Goal: Task Accomplishment & Management: Manage account settings

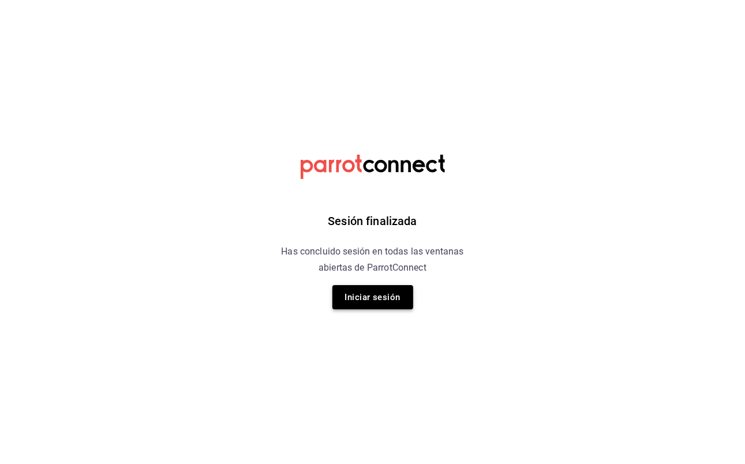
click at [374, 304] on button "Iniciar sesión" at bounding box center [373, 297] width 81 height 24
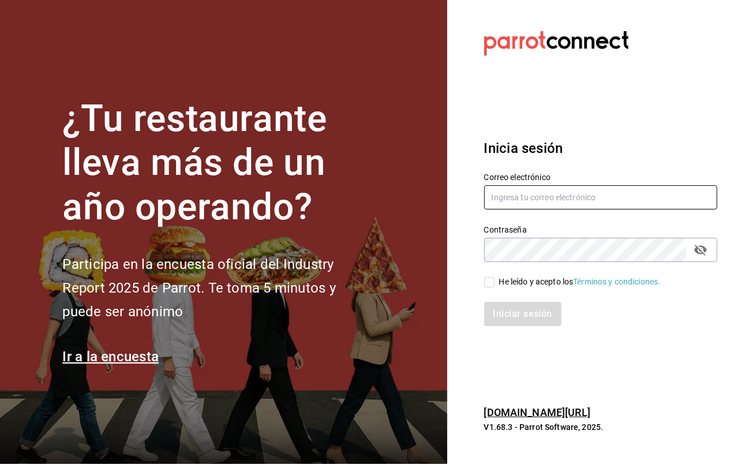
type input "javiersandovalm8@gmail.com"
click at [488, 277] on input "He leído y acepto los Términos y condiciones." at bounding box center [489, 282] width 10 height 10
checkbox input "true"
click at [512, 303] on button "Iniciar sesión" at bounding box center [523, 314] width 79 height 24
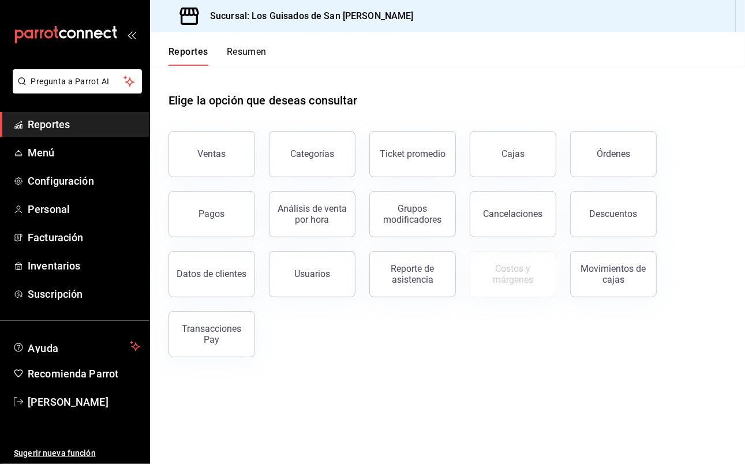
click at [260, 51] on button "Resumen" at bounding box center [247, 56] width 40 height 20
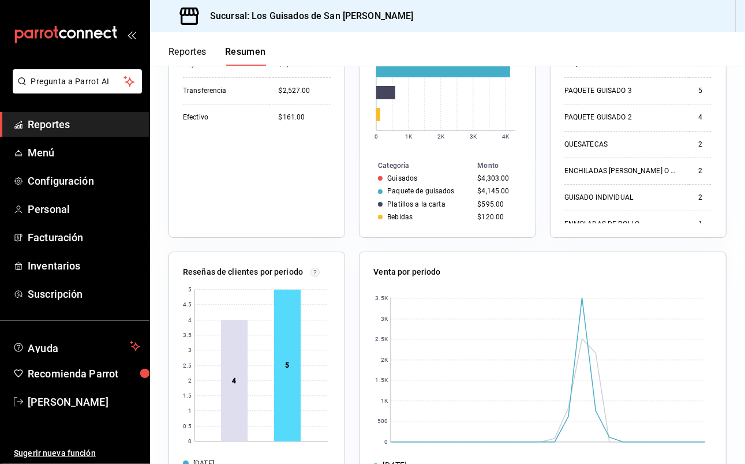
scroll to position [274, 0]
